Goal: Task Accomplishment & Management: Manage account settings

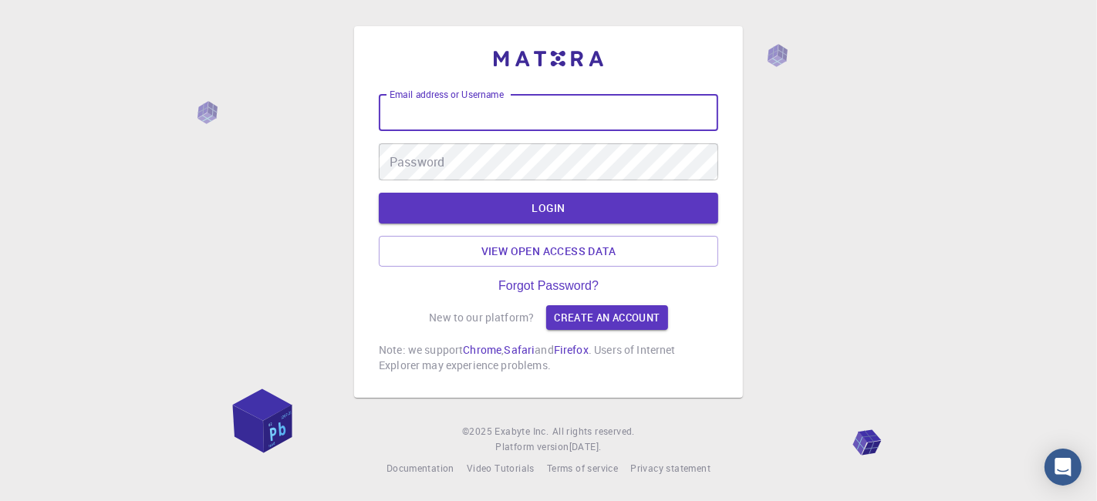
click at [489, 124] on input "Email address or Username" at bounding box center [548, 112] width 339 height 37
type input "kanrei"
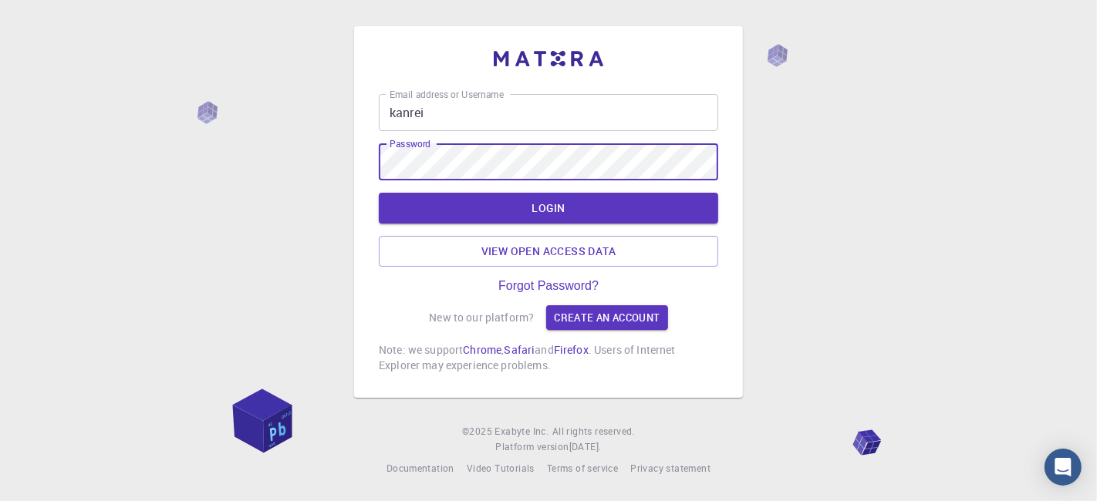
click at [379, 193] on button "LOGIN" at bounding box center [548, 208] width 339 height 31
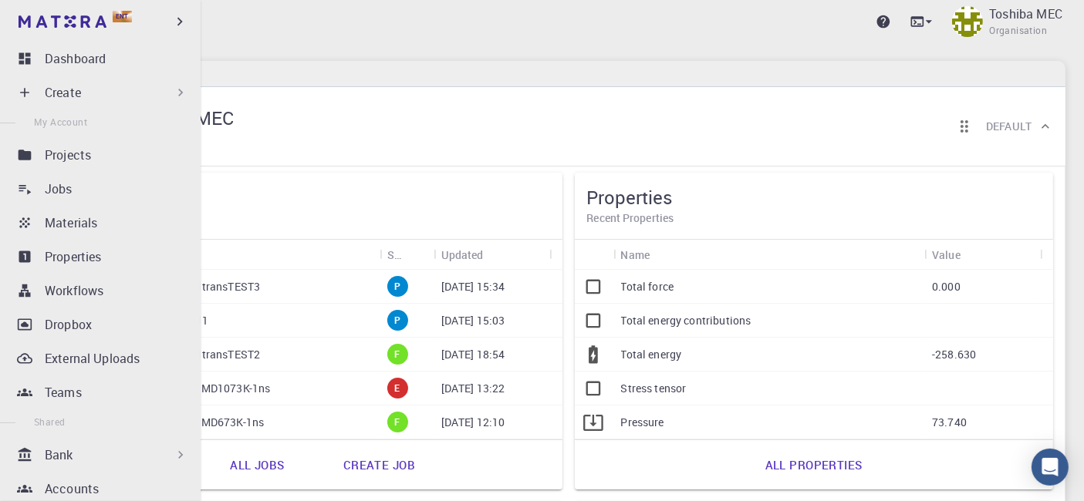
drag, startPoint x: 103, startPoint y: 186, endPoint x: 119, endPoint y: 114, distance: 73.6
click at [103, 186] on div "Jobs" at bounding box center [120, 189] width 150 height 19
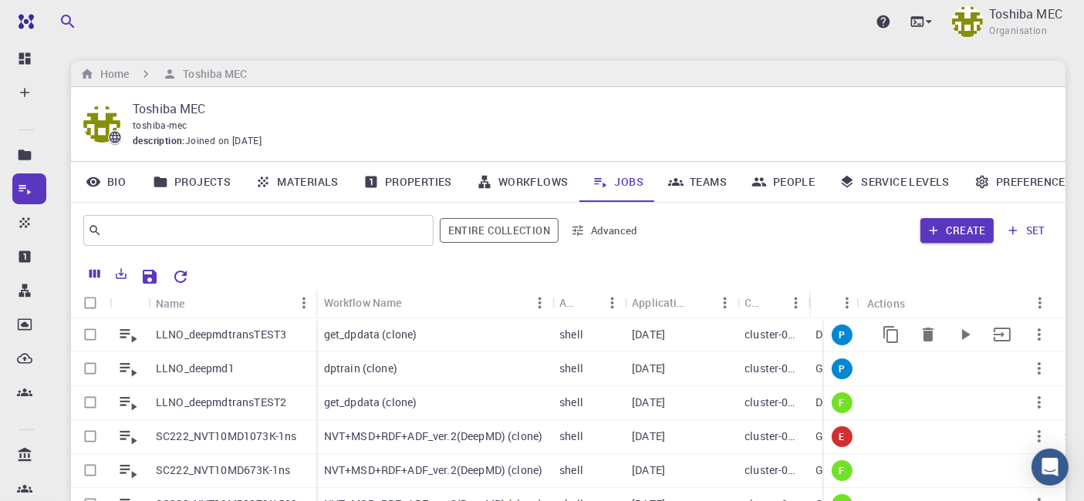
click at [185, 329] on p "LLNO_deepmdtransTEST3" at bounding box center [221, 334] width 130 height 15
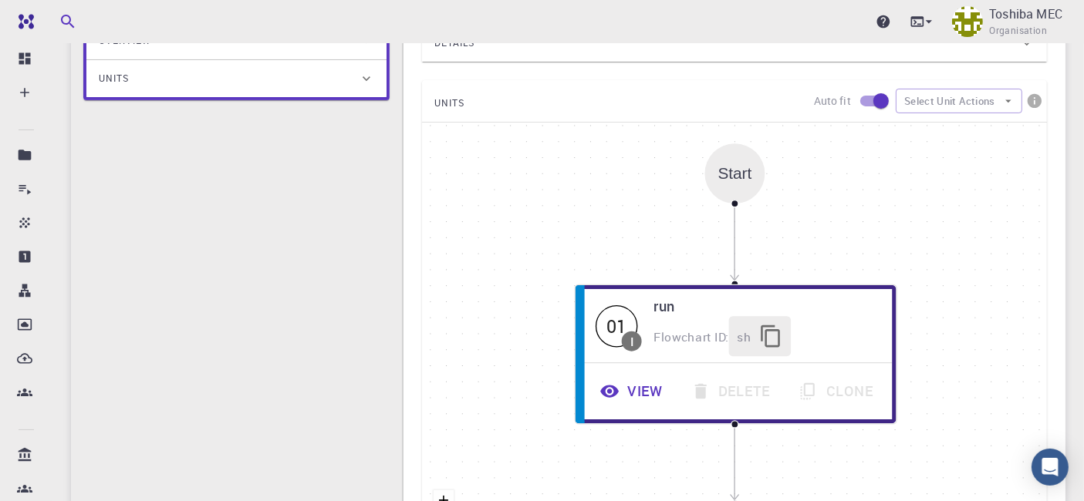
scroll to position [372, 0]
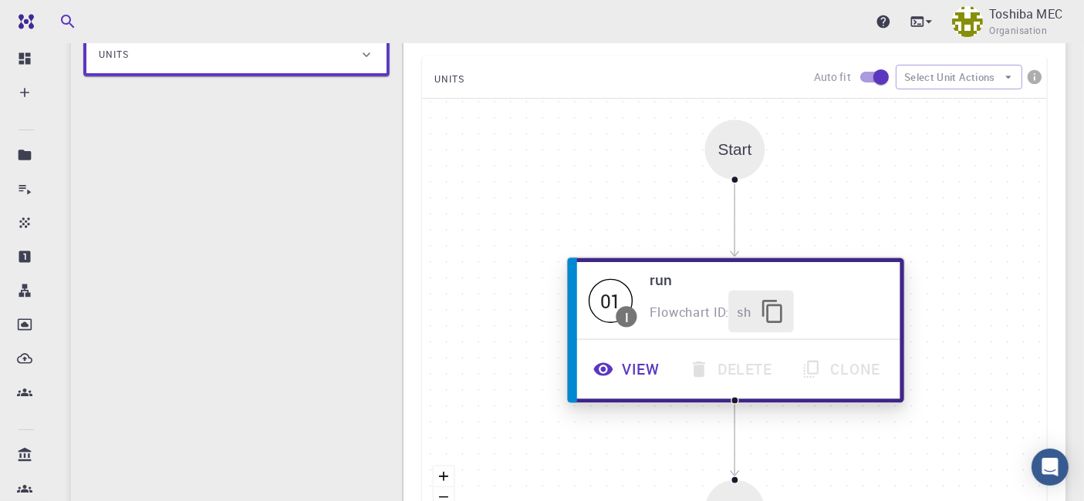
click at [619, 369] on button "View" at bounding box center [628, 370] width 96 height 42
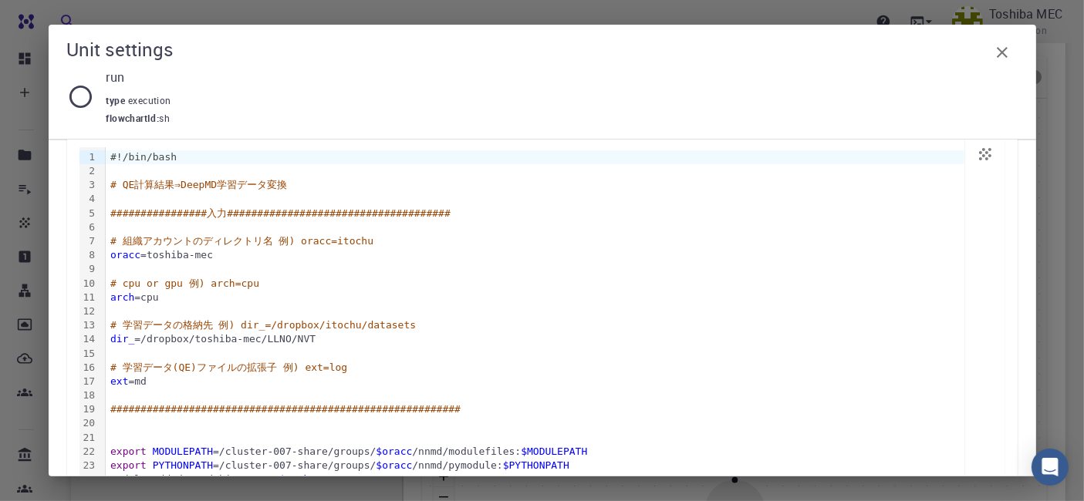
scroll to position [255, 0]
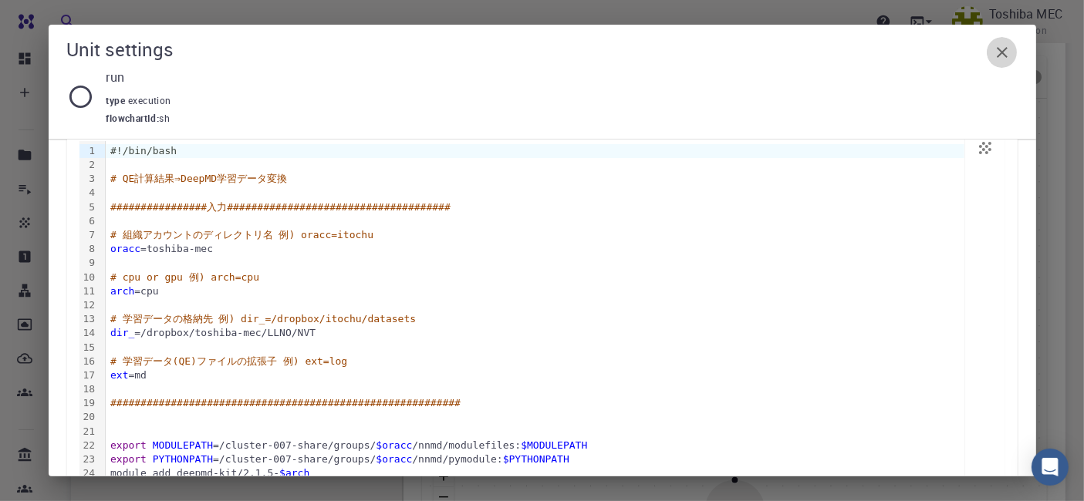
click at [1002, 54] on icon "button" at bounding box center [1002, 52] width 11 height 11
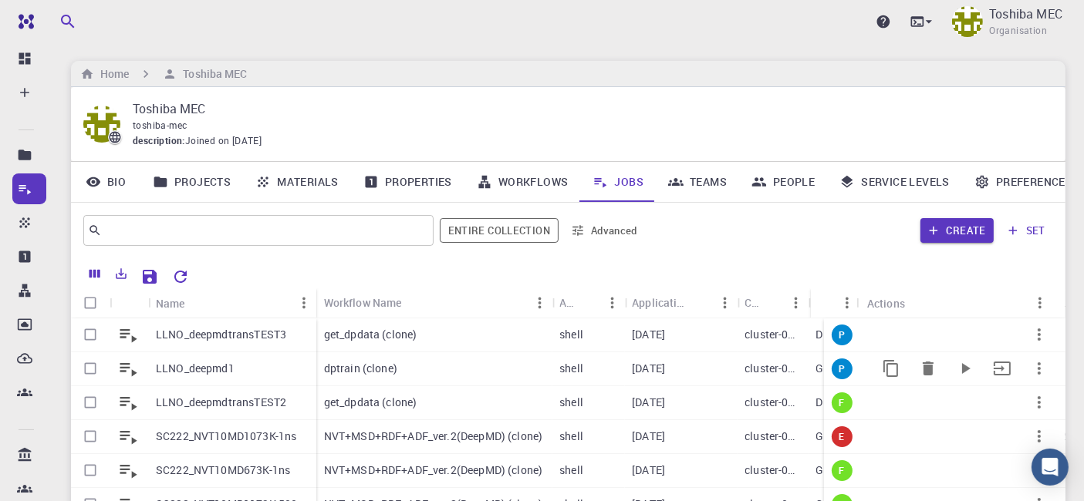
click at [224, 364] on p "LLNO_deepmd1" at bounding box center [195, 368] width 79 height 15
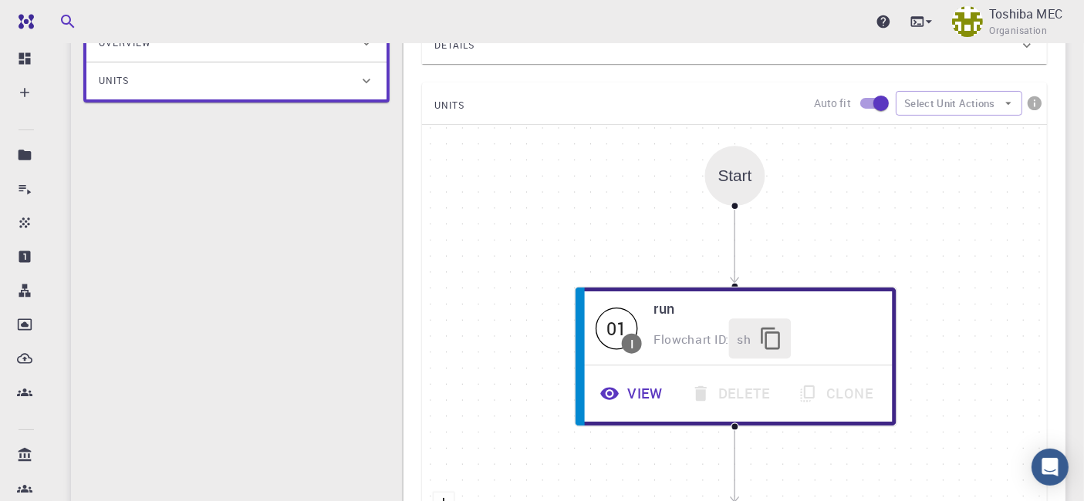
scroll to position [382, 0]
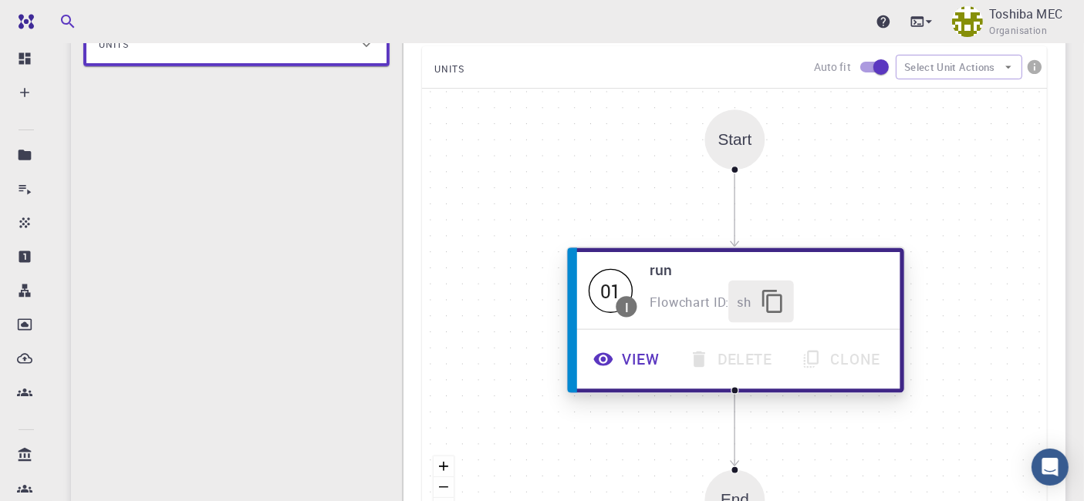
click at [630, 369] on button "View" at bounding box center [628, 360] width 96 height 42
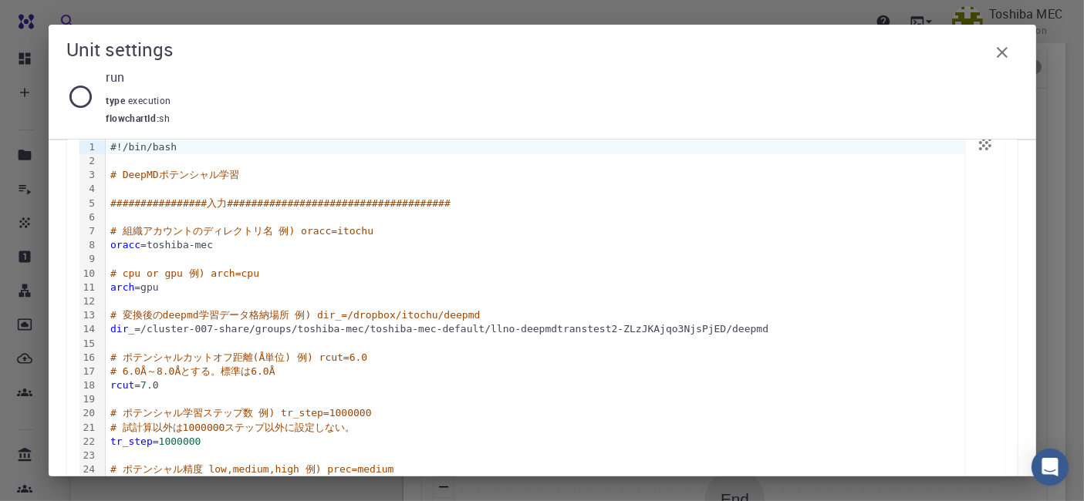
scroll to position [261, 0]
click at [1001, 61] on icon "button" at bounding box center [1002, 52] width 19 height 19
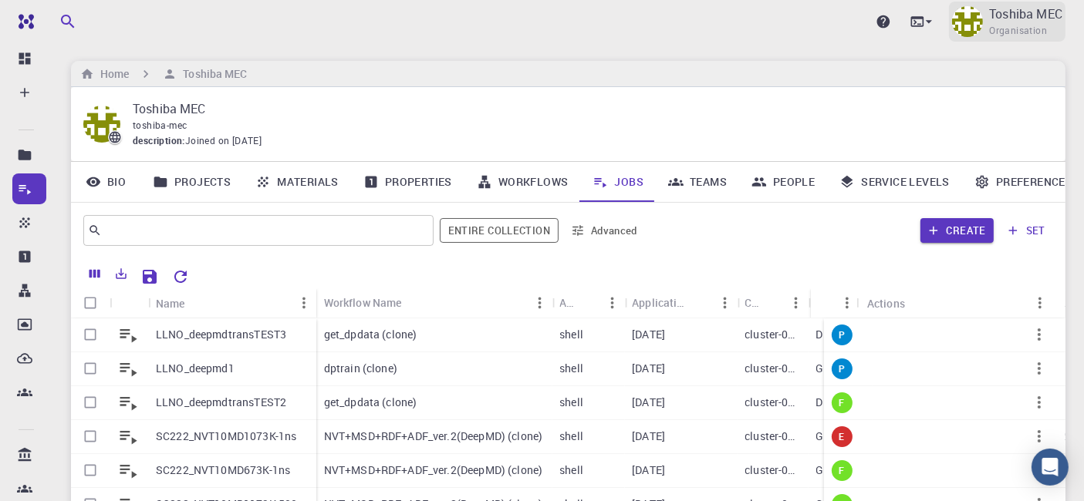
click at [1014, 26] on span "Organisation" at bounding box center [1018, 30] width 58 height 15
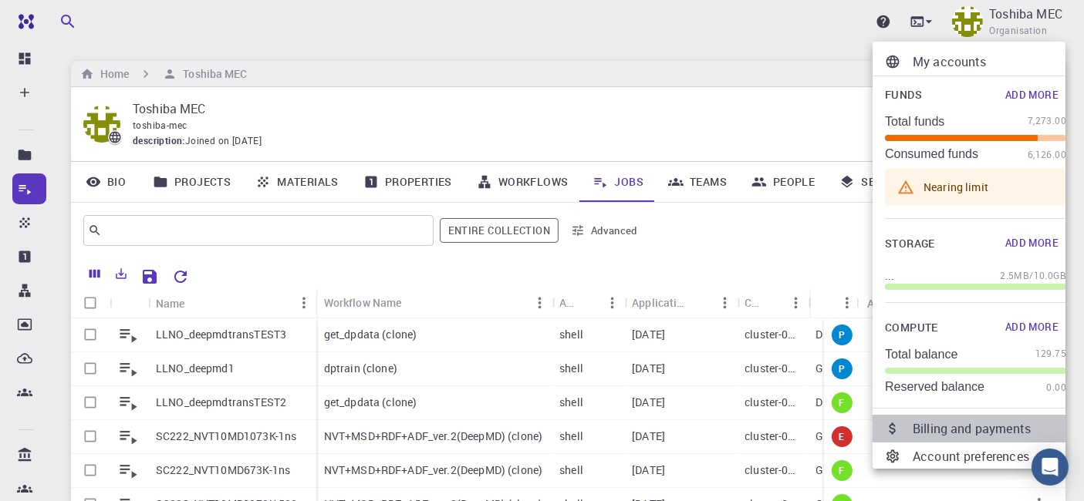
click at [928, 420] on p "Billing and payments" at bounding box center [990, 429] width 154 height 19
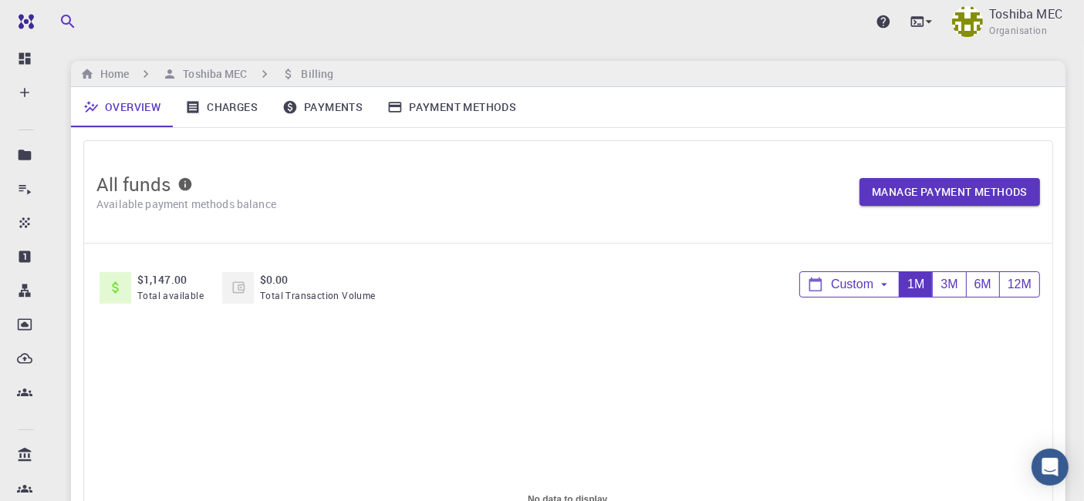
click at [322, 115] on link "Payments" at bounding box center [322, 107] width 105 height 40
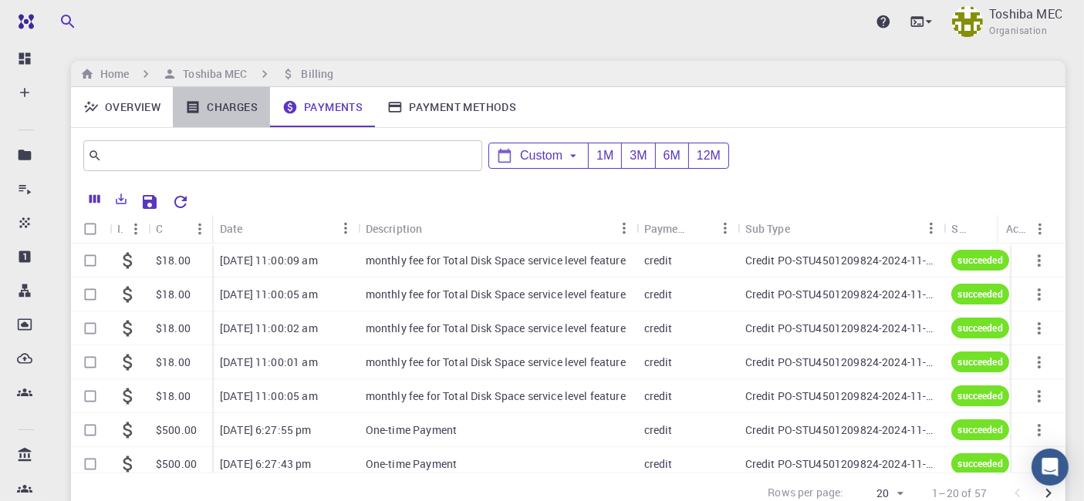
click at [230, 116] on link "Charges" at bounding box center [221, 107] width 97 height 40
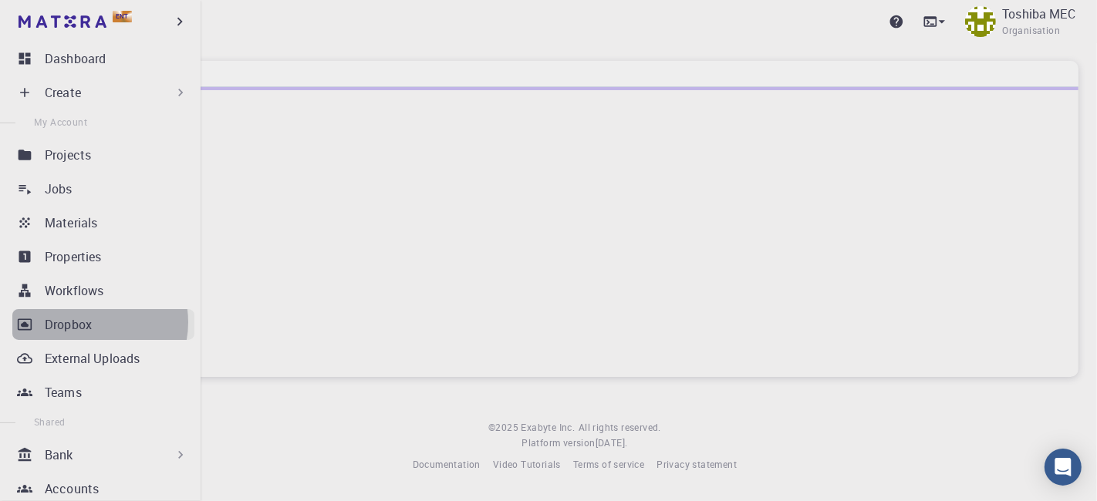
click at [88, 322] on p "Dropbox" at bounding box center [68, 325] width 47 height 19
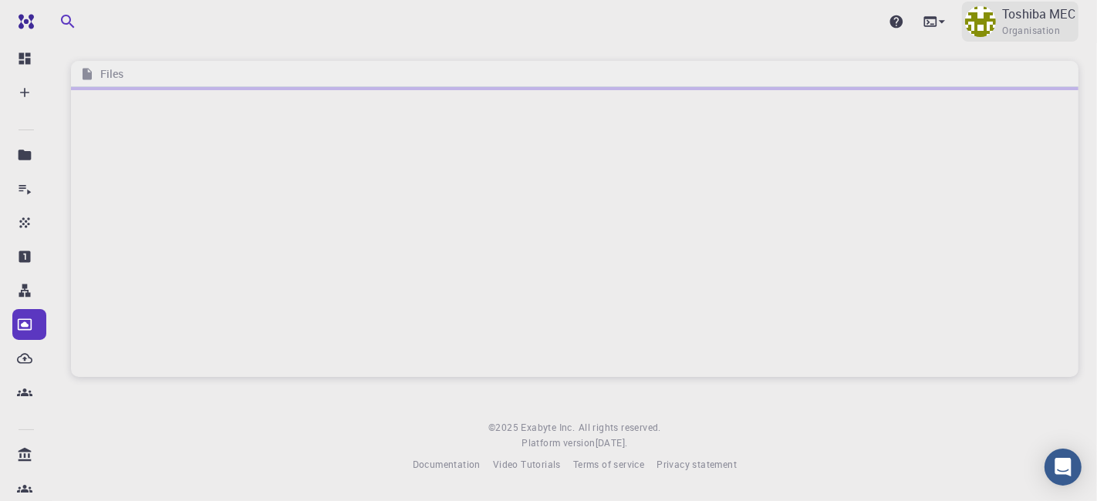
click at [1030, 17] on p "Toshiba MEC" at bounding box center [1038, 14] width 73 height 19
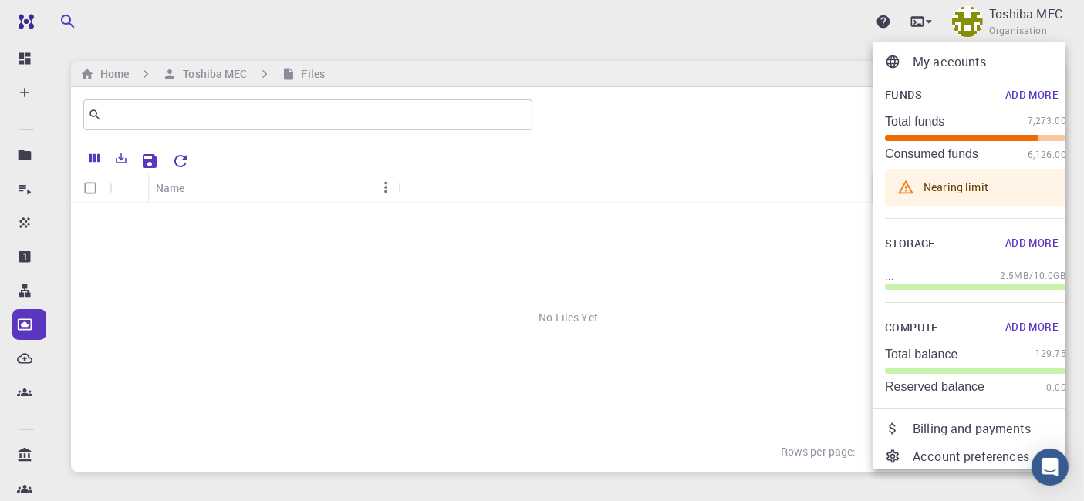
click at [606, 176] on div at bounding box center [542, 250] width 1084 height 501
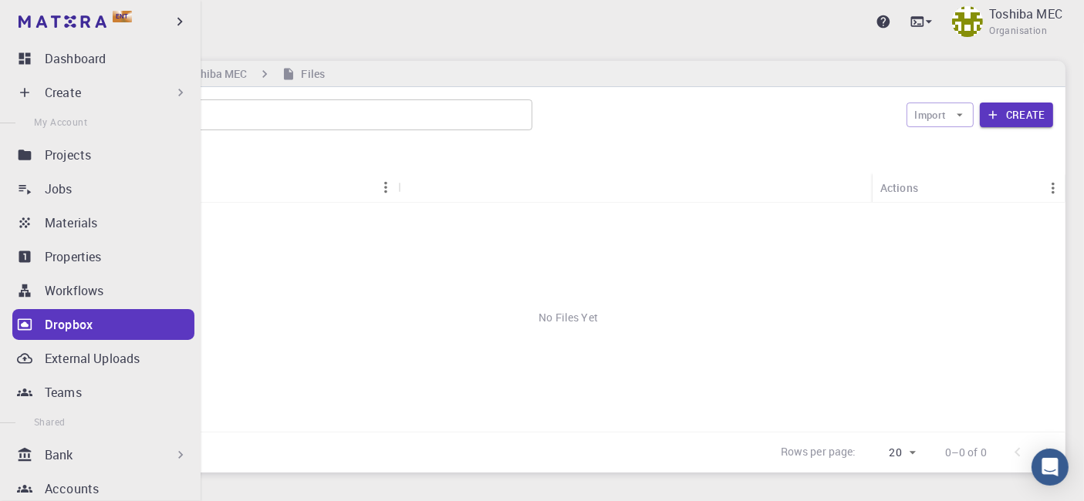
click at [79, 316] on p "Dropbox" at bounding box center [69, 325] width 48 height 19
click at [88, 320] on p "Dropbox" at bounding box center [69, 325] width 48 height 19
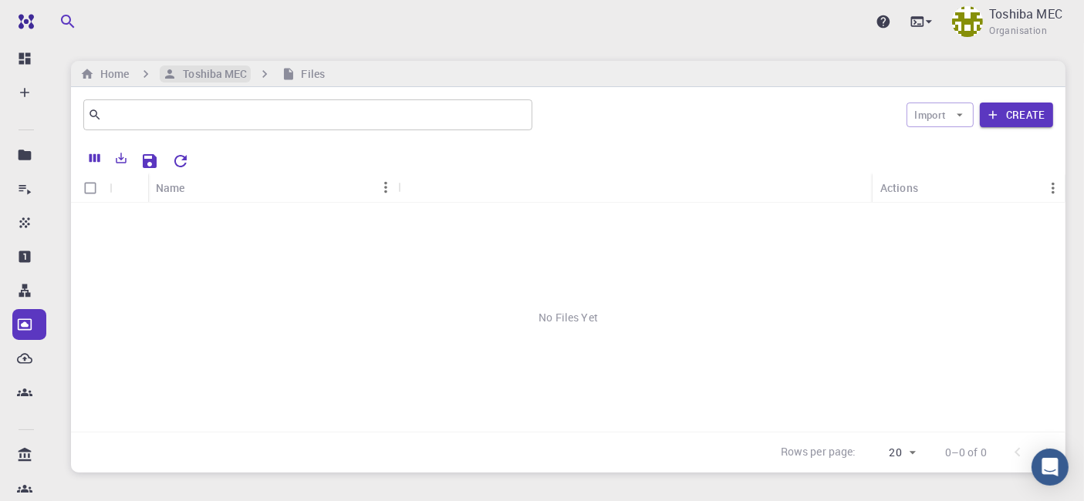
click at [233, 78] on h6 "Toshiba MEC" at bounding box center [212, 74] width 70 height 17
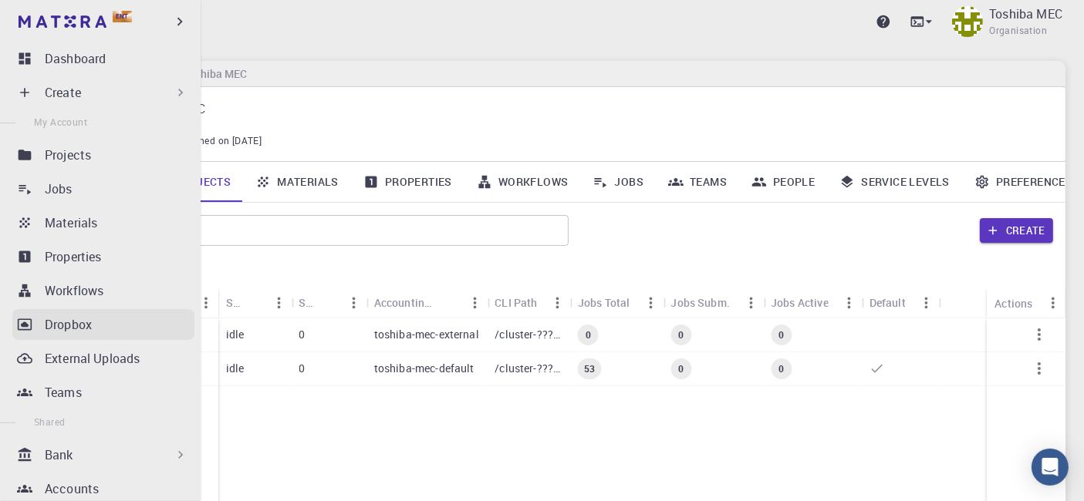
click at [25, 322] on icon at bounding box center [25, 325] width 14 height 12
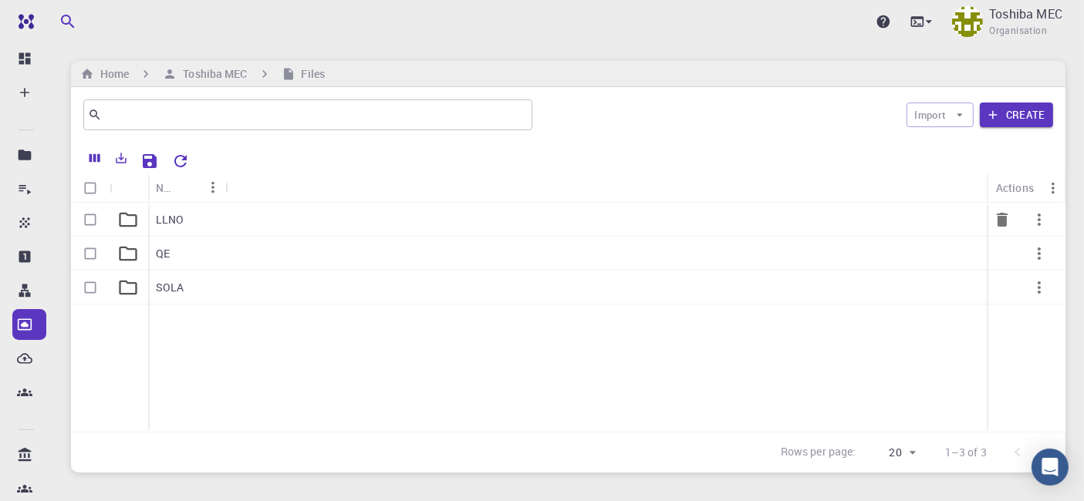
click at [178, 217] on p "LLNO" at bounding box center [170, 219] width 29 height 15
click at [164, 289] on p "NVT" at bounding box center [166, 287] width 21 height 15
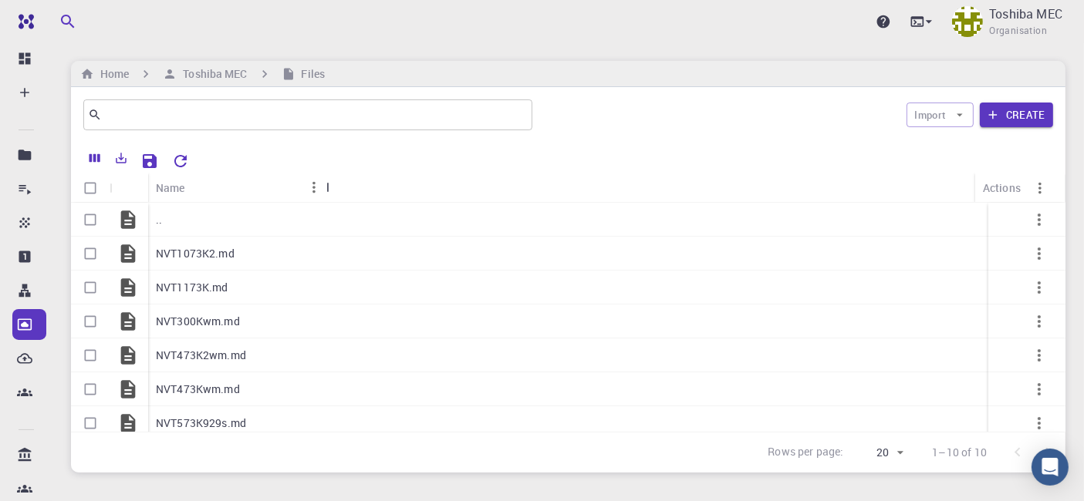
drag, startPoint x: 227, startPoint y: 184, endPoint x: 333, endPoint y: 184, distance: 105.7
click at [333, 184] on div "Name" at bounding box center [327, 188] width 15 height 30
click at [990, 28] on span "Organisation" at bounding box center [1018, 30] width 58 height 15
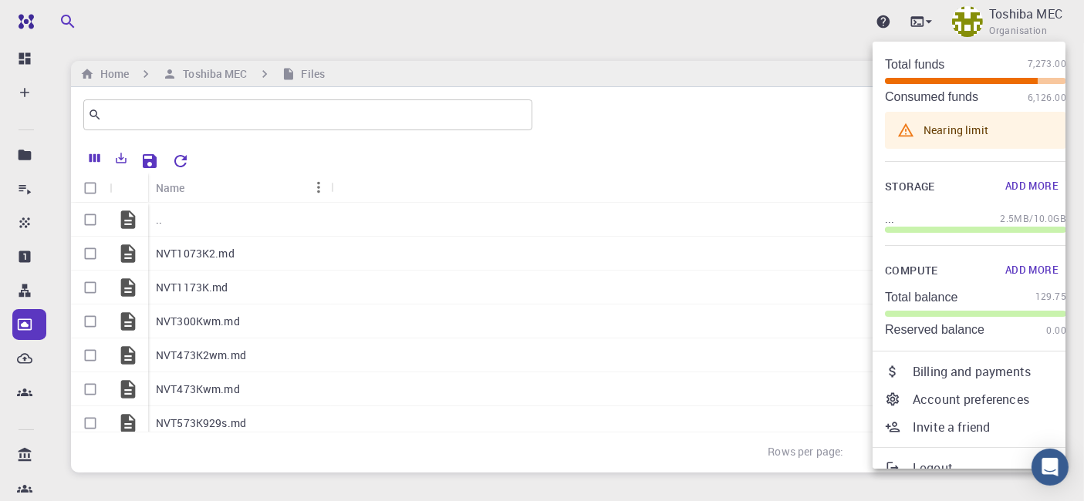
scroll to position [75, 0]
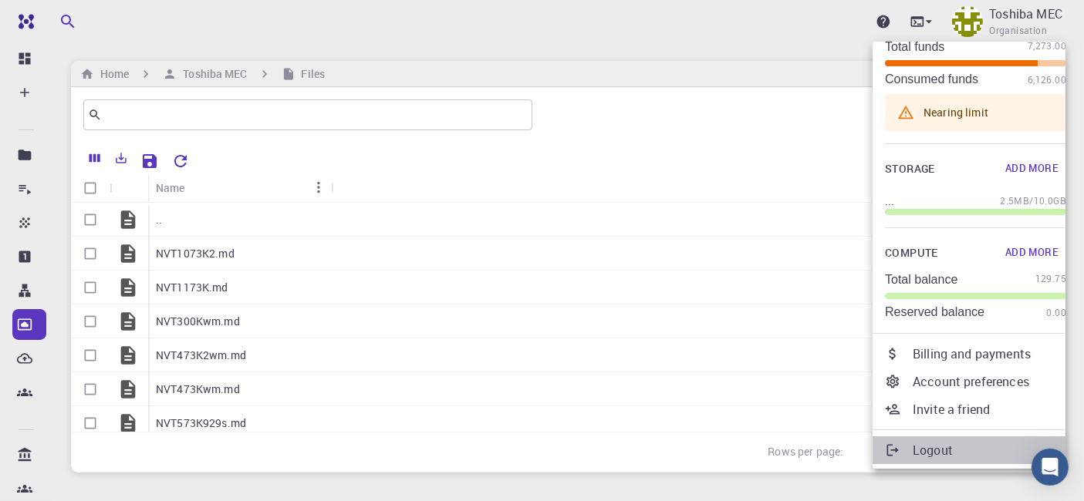
click at [934, 457] on p "Logout" at bounding box center [990, 450] width 154 height 19
